Goal: Task Accomplishment & Management: Complete application form

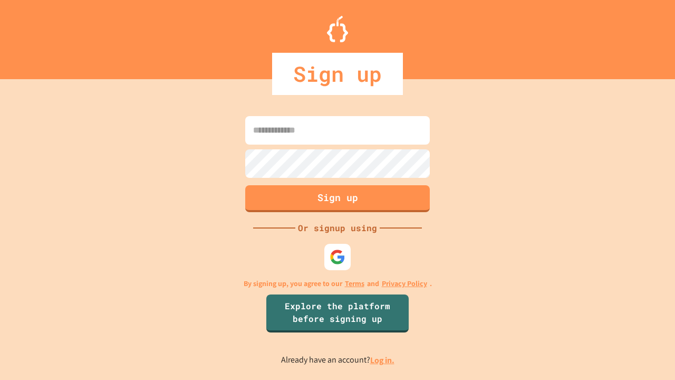
click at [383, 360] on link "Log in." at bounding box center [382, 359] width 24 height 11
